Goal: Information Seeking & Learning: Understand process/instructions

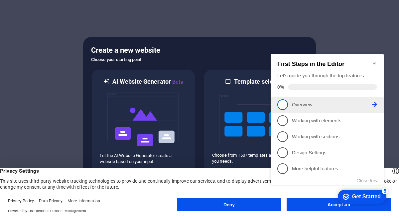
click at [304, 104] on p "Overview - incomplete" at bounding box center [332, 104] width 80 height 7
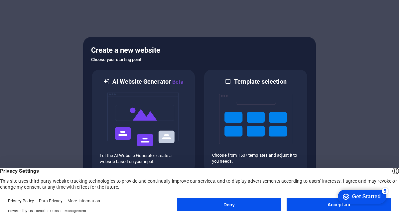
click at [374, 195] on div "Get Started" at bounding box center [367, 196] width 29 height 6
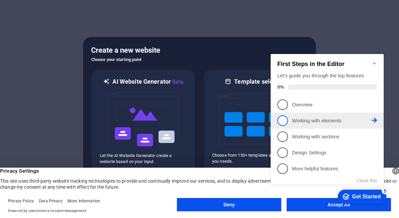
click at [286, 115] on span "2" at bounding box center [283, 120] width 11 height 11
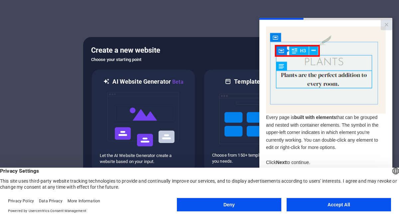
click at [207, 204] on button "Deny" at bounding box center [229, 204] width 105 height 13
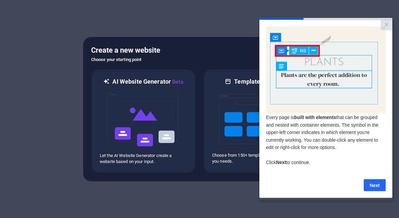
click at [377, 188] on link "Next" at bounding box center [375, 185] width 22 height 12
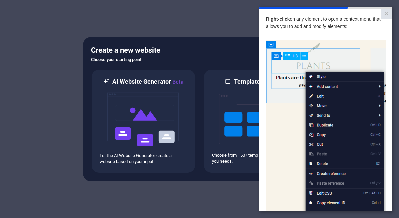
click at [323, 96] on img at bounding box center [326, 134] width 120 height 189
click at [318, 99] on img at bounding box center [326, 134] width 120 height 189
click at [313, 97] on img at bounding box center [326, 134] width 120 height 189
click at [281, 94] on img at bounding box center [326, 134] width 120 height 189
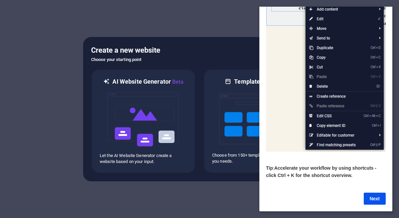
scroll to position [79, 0]
click at [373, 199] on link "Next" at bounding box center [375, 198] width 22 height 12
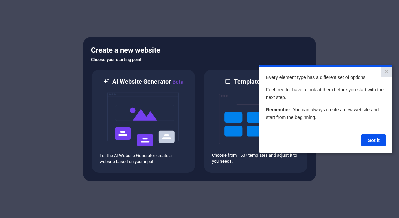
scroll to position [0, 0]
click at [375, 141] on link "Got it" at bounding box center [374, 140] width 24 height 12
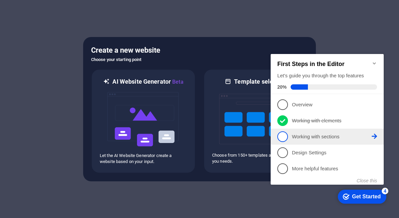
click at [346, 137] on p "Working with sections - incomplete" at bounding box center [332, 136] width 80 height 7
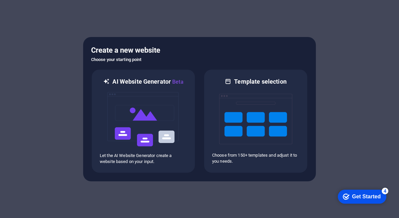
click at [358, 193] on div "Get Started" at bounding box center [367, 196] width 29 height 6
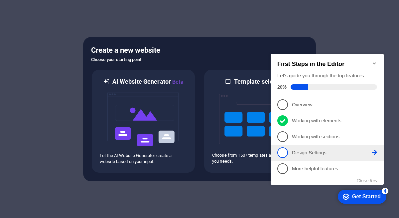
click at [284, 150] on span "4" at bounding box center [283, 152] width 11 height 11
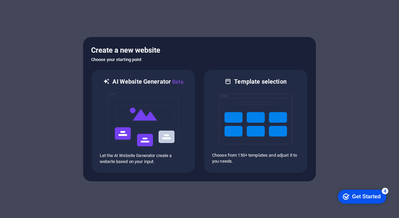
click at [363, 196] on div "Get Started" at bounding box center [367, 196] width 29 height 6
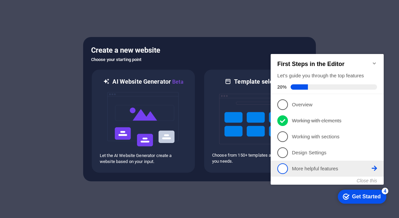
click at [283, 166] on span "5" at bounding box center [283, 168] width 11 height 11
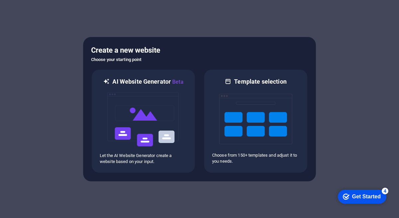
click at [361, 197] on div "Get Started" at bounding box center [367, 196] width 29 height 6
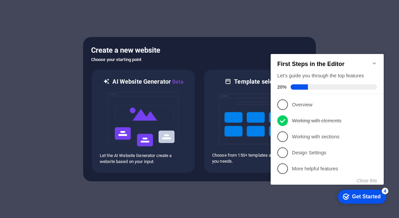
click at [237, 191] on div at bounding box center [199, 109] width 399 height 218
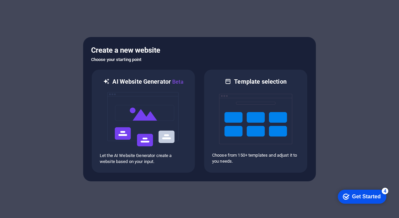
click at [350, 196] on div "checkmark Get Started 4" at bounding box center [362, 196] width 38 height 7
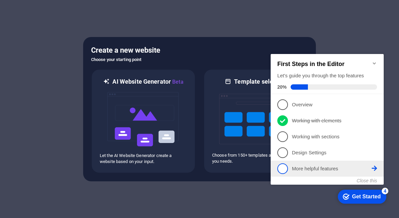
click at [283, 168] on span "5" at bounding box center [283, 168] width 11 height 11
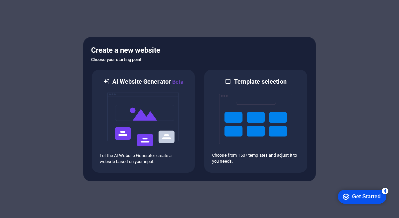
click at [352, 191] on div "checkmark Get Started 4" at bounding box center [362, 196] width 49 height 14
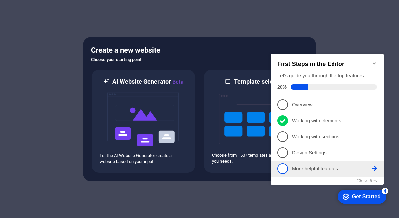
click at [375, 166] on icon at bounding box center [374, 167] width 5 height 5
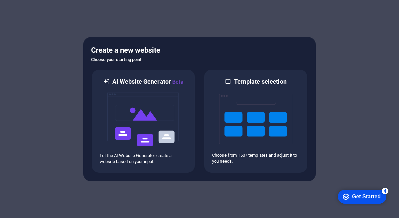
click at [363, 196] on div "Get Started" at bounding box center [367, 196] width 29 height 6
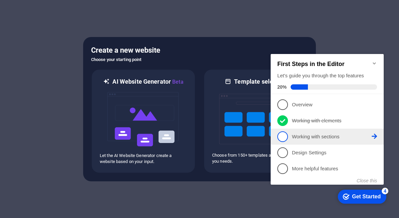
click at [306, 138] on p "Working with sections - incomplete" at bounding box center [332, 136] width 80 height 7
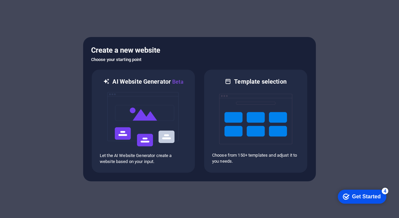
click at [344, 193] on icon "Get Started 4 items remaining, 20% complete" at bounding box center [346, 196] width 7 height 6
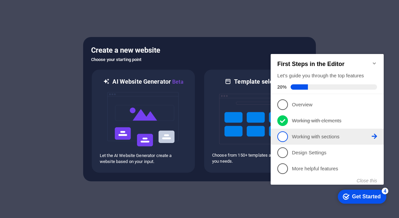
click at [374, 135] on icon at bounding box center [374, 135] width 5 height 5
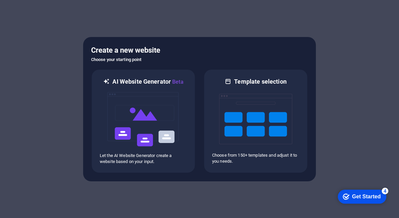
drag, startPoint x: 419, startPoint y: 337, endPoint x: 355, endPoint y: 195, distance: 155.8
click at [355, 195] on div "Get Started" at bounding box center [367, 196] width 29 height 6
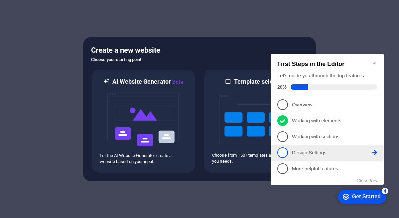
click at [281, 152] on span "4" at bounding box center [283, 152] width 11 height 11
